Goal: Information Seeking & Learning: Learn about a topic

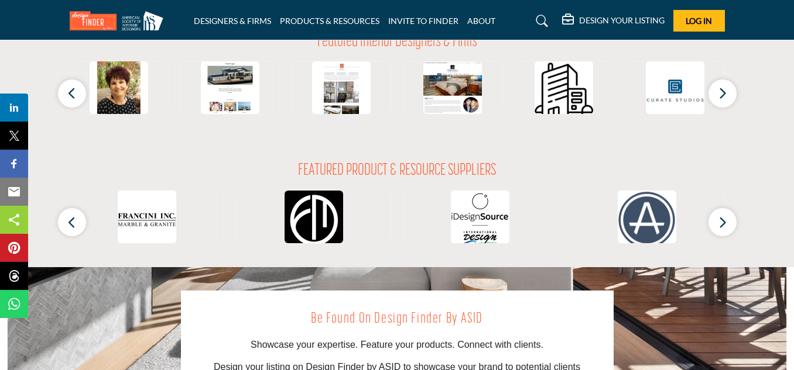
scroll to position [1171, 0]
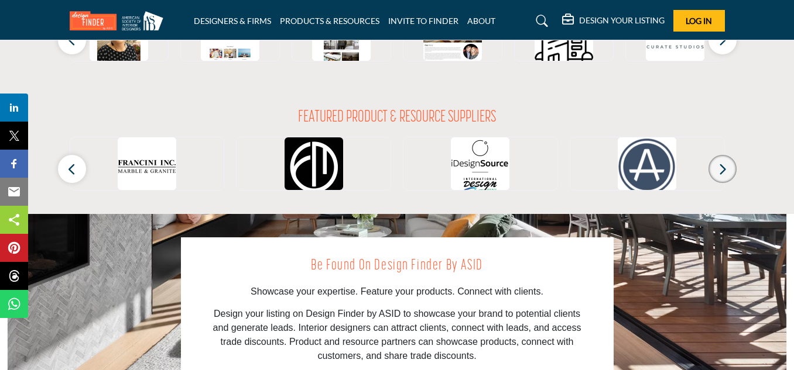
click at [715, 167] on button "button" at bounding box center [722, 169] width 28 height 28
click at [720, 171] on icon "button" at bounding box center [722, 169] width 9 height 15
click at [721, 171] on icon "button" at bounding box center [722, 169] width 9 height 15
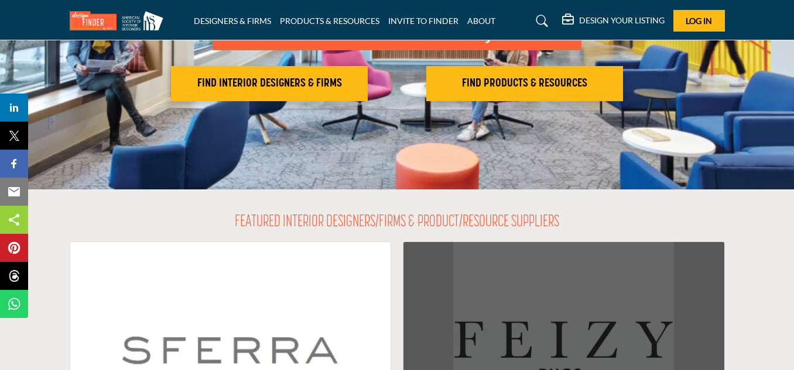
scroll to position [56, 0]
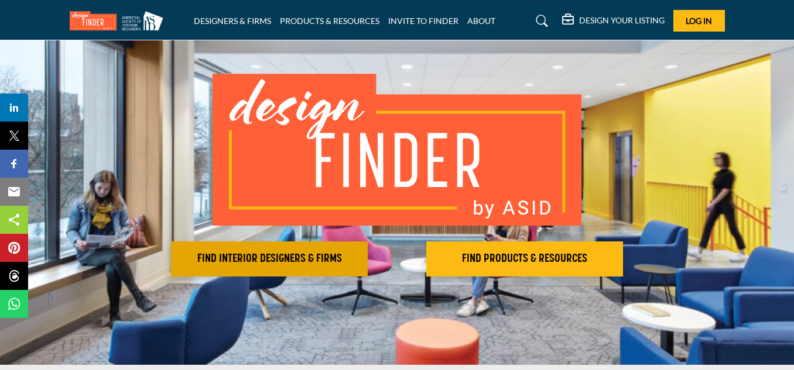
click at [311, 258] on h2 "FIND INTERIOR DESIGNERS & FIRMS" at bounding box center [269, 259] width 190 height 14
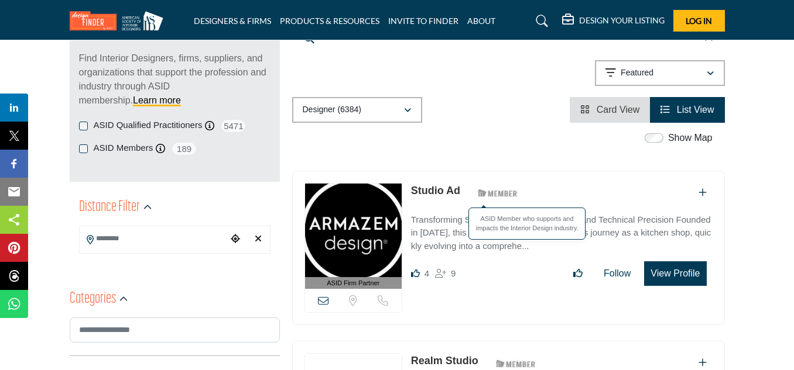
scroll to position [234, 0]
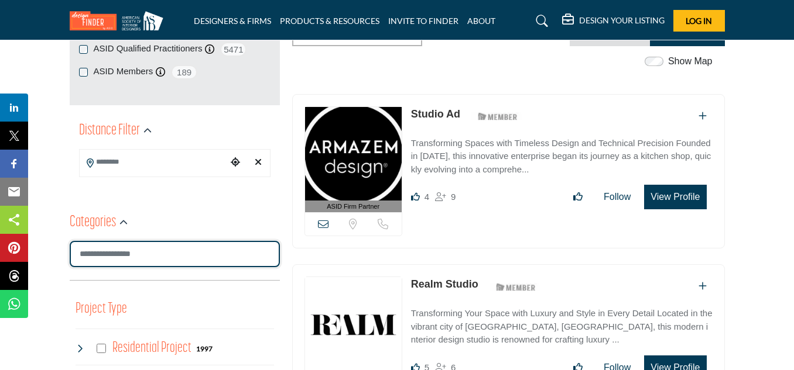
click at [199, 253] on input "Search Category" at bounding box center [175, 254] width 210 height 26
type input "**********"
type input "*"
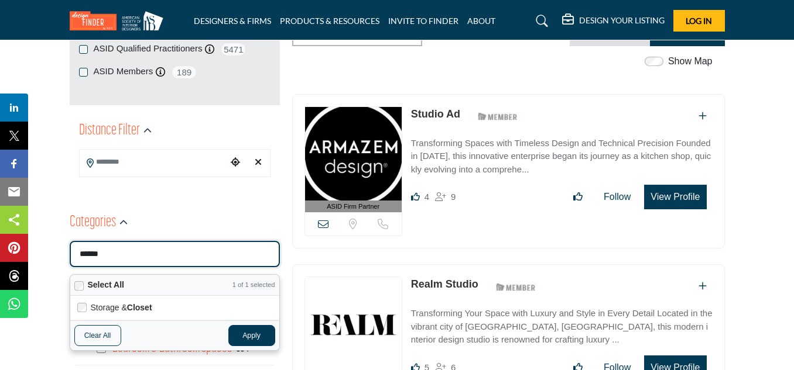
drag, startPoint x: 249, startPoint y: 333, endPoint x: 246, endPoint y: 320, distance: 13.9
click at [249, 333] on button "Apply" at bounding box center [251, 335] width 47 height 21
type input "******"
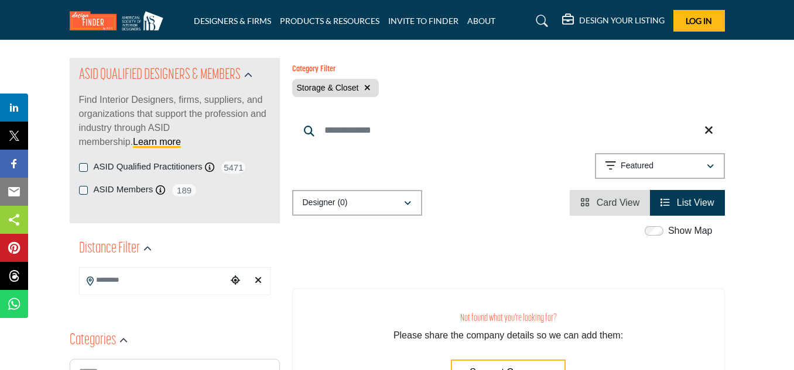
scroll to position [117, 0]
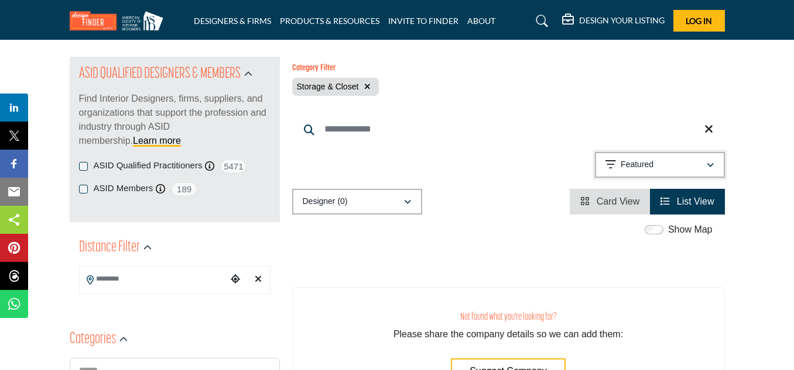
click at [698, 168] on div "Featured" at bounding box center [655, 165] width 101 height 14
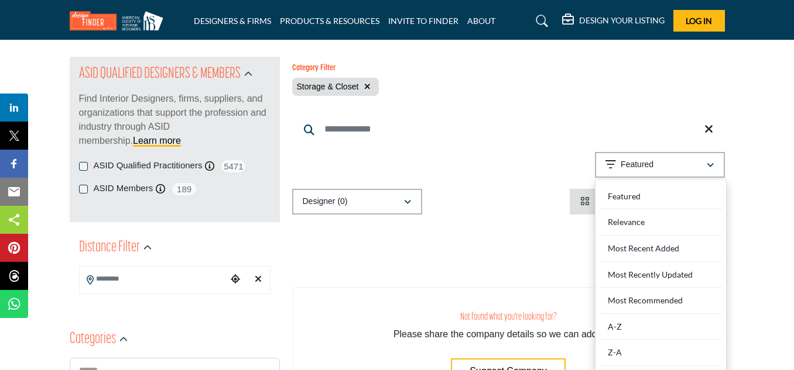
drag, startPoint x: 643, startPoint y: 328, endPoint x: 641, endPoint y: 318, distance: 10.1
click at [641, 328] on div "A-Z" at bounding box center [660, 327] width 122 height 26
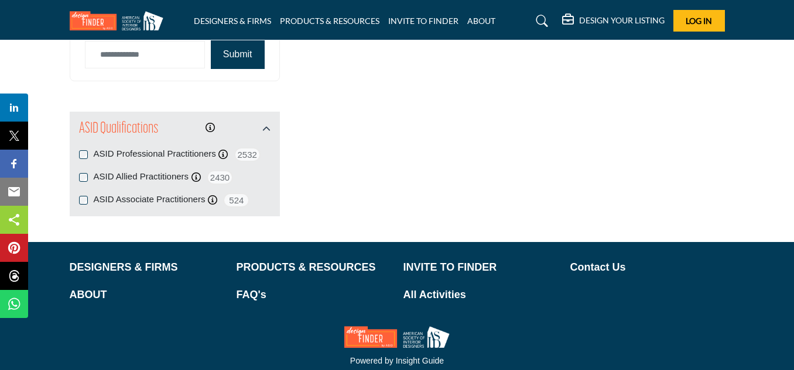
scroll to position [878, 0]
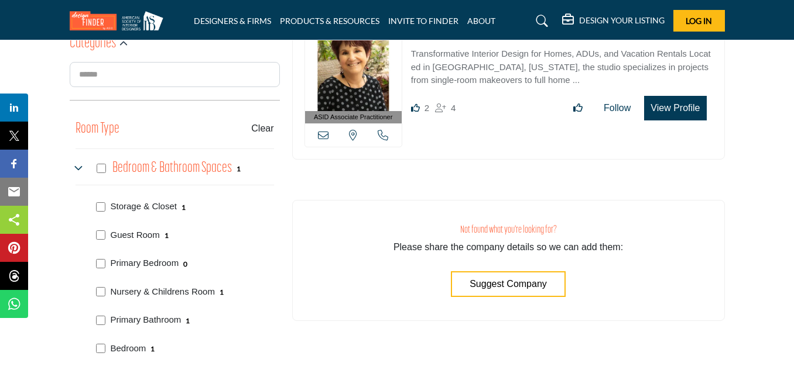
click at [84, 173] on div "ASID QUALIFIED DESIGNERS & MEMBERS Find Interior Designers, firms, suppliers, a…" at bounding box center [175, 218] width 210 height 915
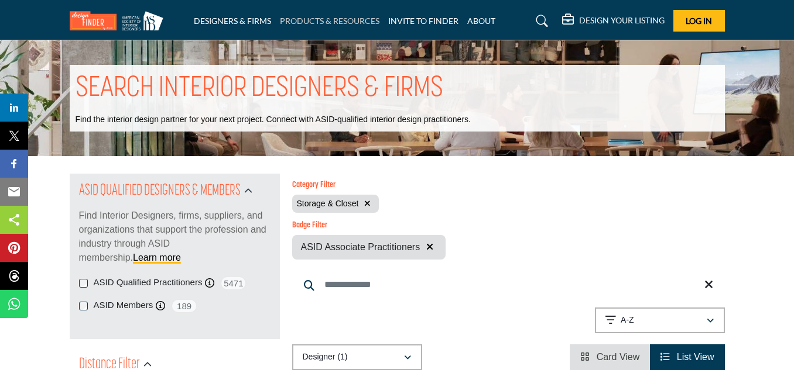
click at [300, 25] on link "PRODUCTS & RESOURCES" at bounding box center [329, 21] width 99 height 10
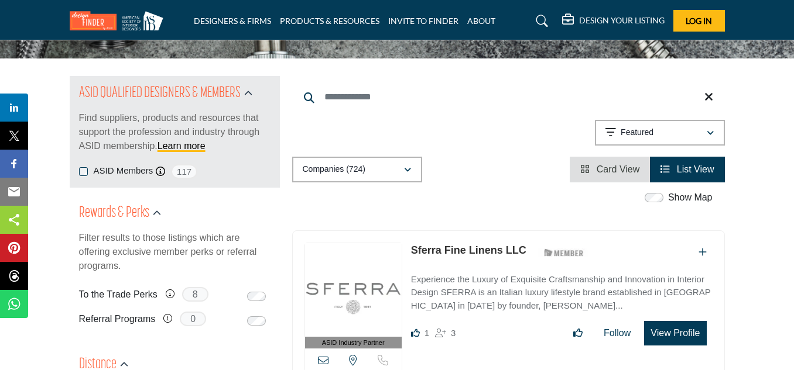
scroll to position [59, 0]
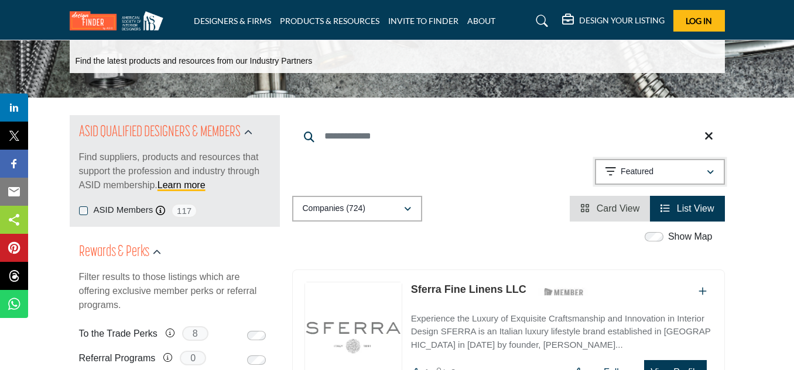
click at [698, 163] on button "Featured" at bounding box center [660, 172] width 130 height 26
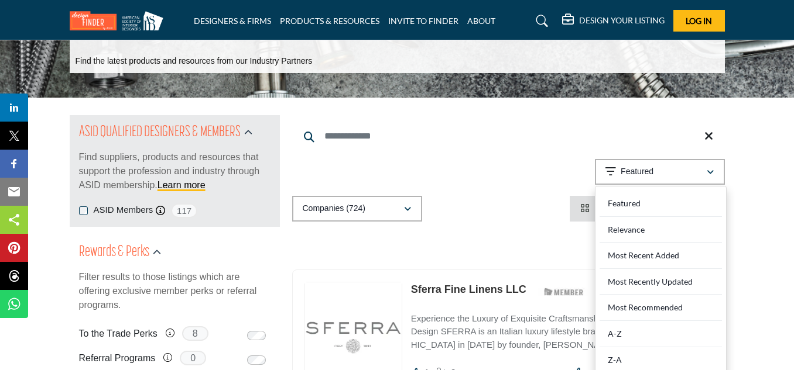
drag, startPoint x: 626, startPoint y: 338, endPoint x: 612, endPoint y: 311, distance: 30.4
click at [627, 338] on div "A-Z" at bounding box center [660, 334] width 122 height 26
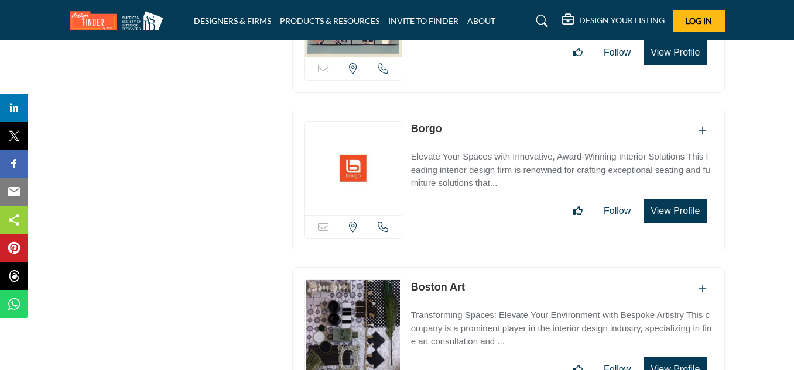
scroll to position [19064, 0]
